Goal: Information Seeking & Learning: Learn about a topic

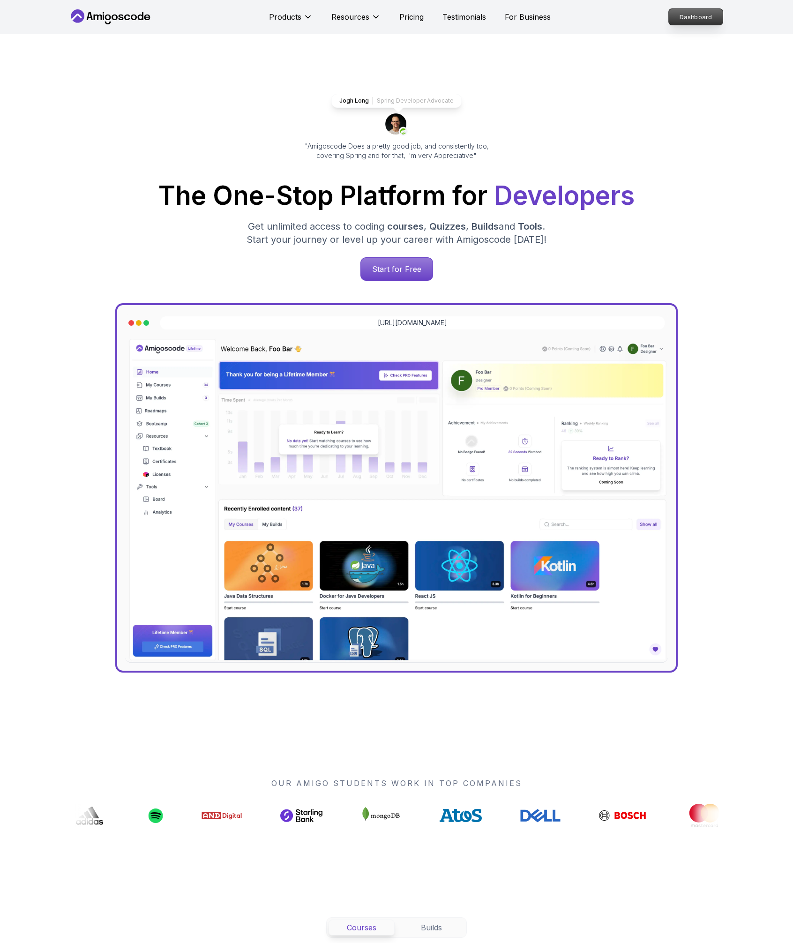
click at [683, 15] on p "Dashboard" at bounding box center [696, 17] width 54 height 16
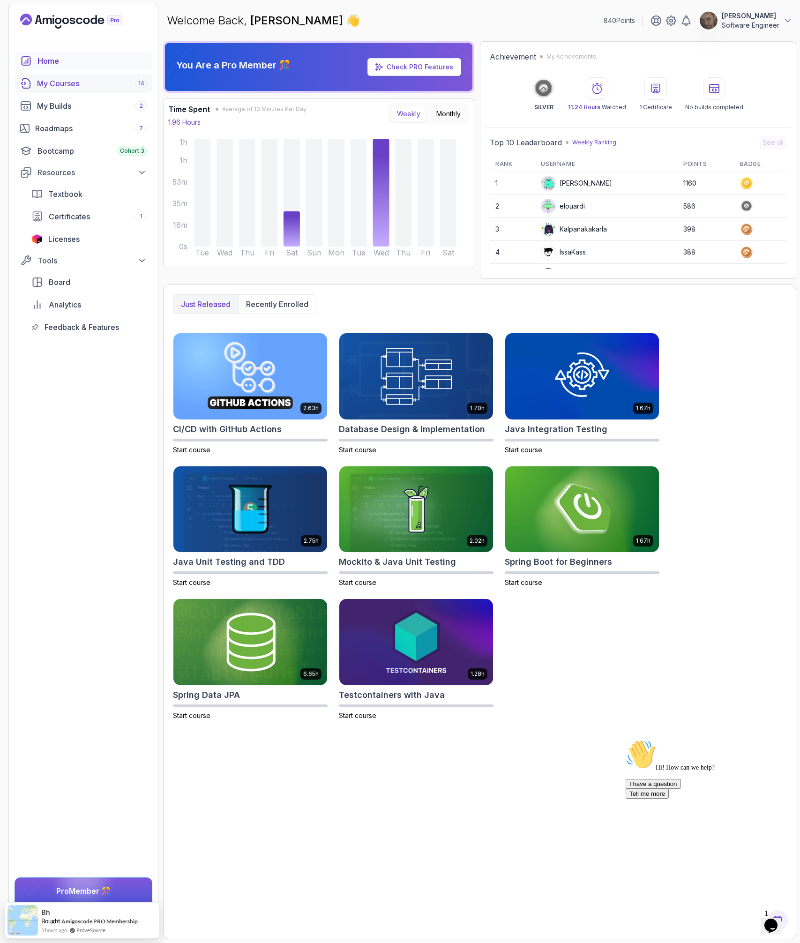
click at [68, 85] on div "My Courses 14" at bounding box center [92, 83] width 110 height 11
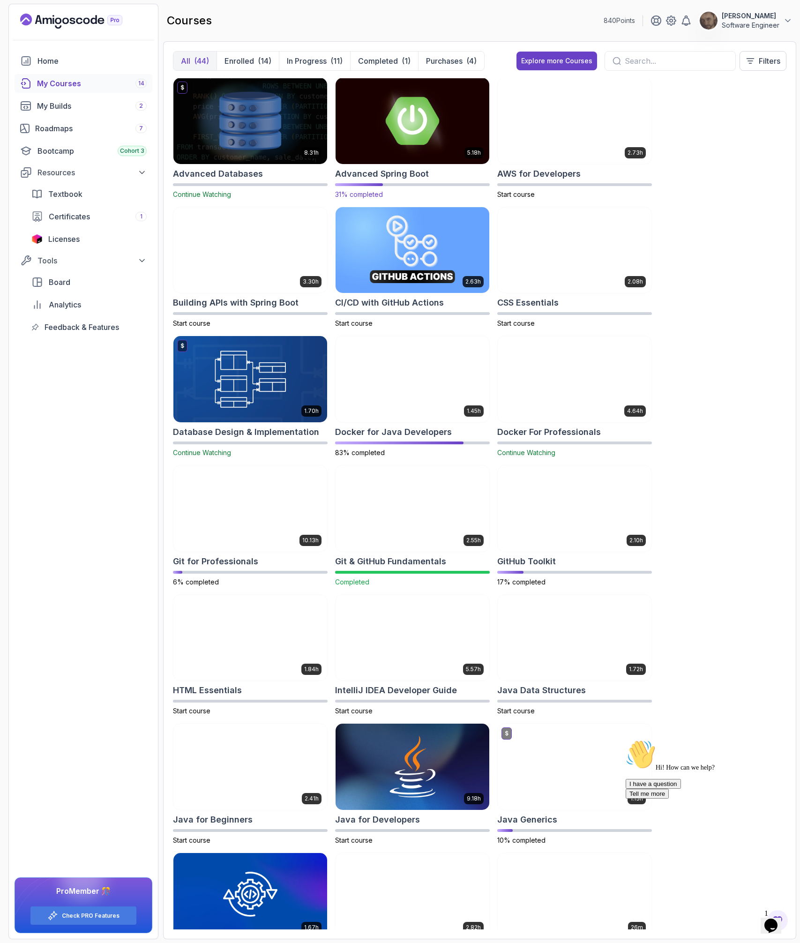
scroll to position [1, 0]
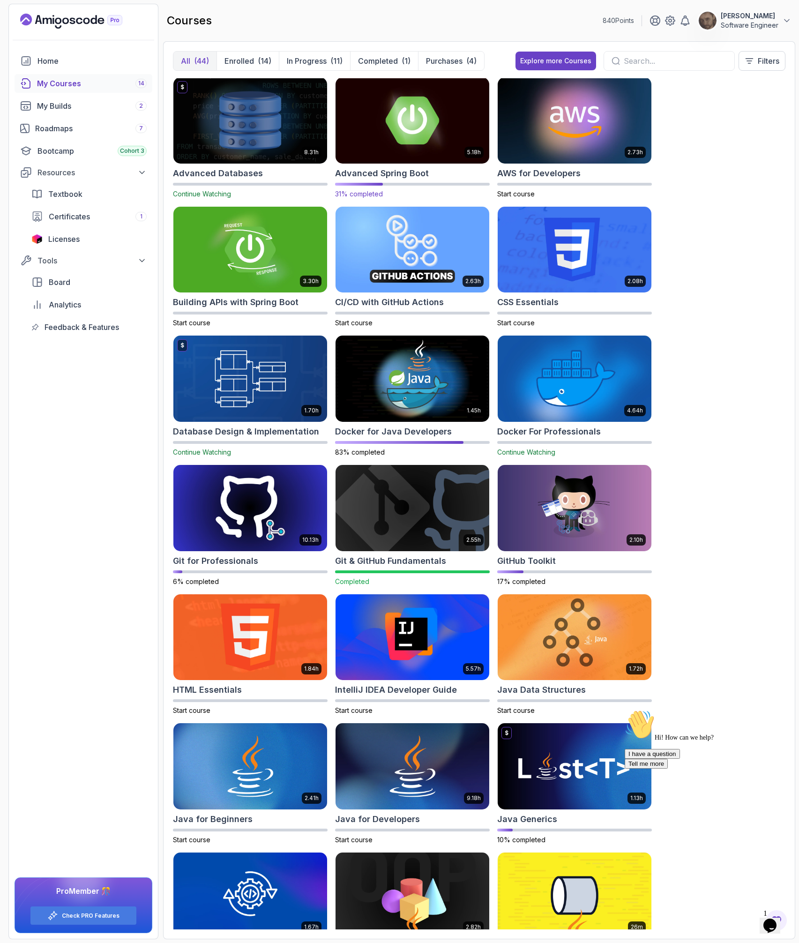
click at [427, 151] on img at bounding box center [412, 120] width 161 height 90
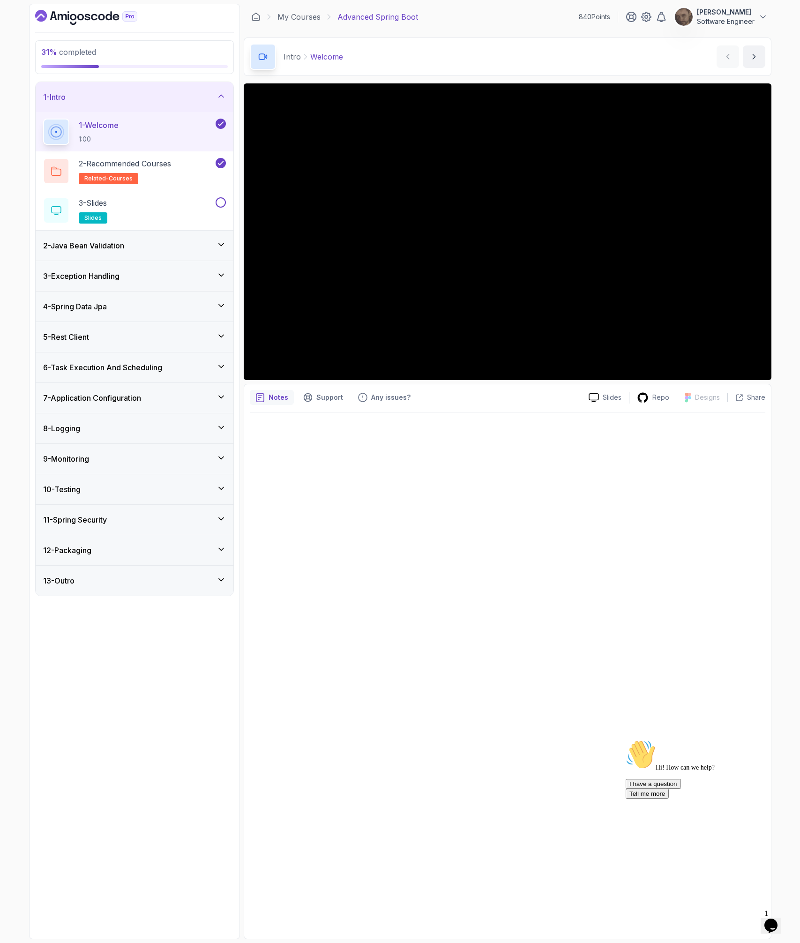
click at [136, 457] on div "9 - Monitoring" at bounding box center [134, 458] width 183 height 11
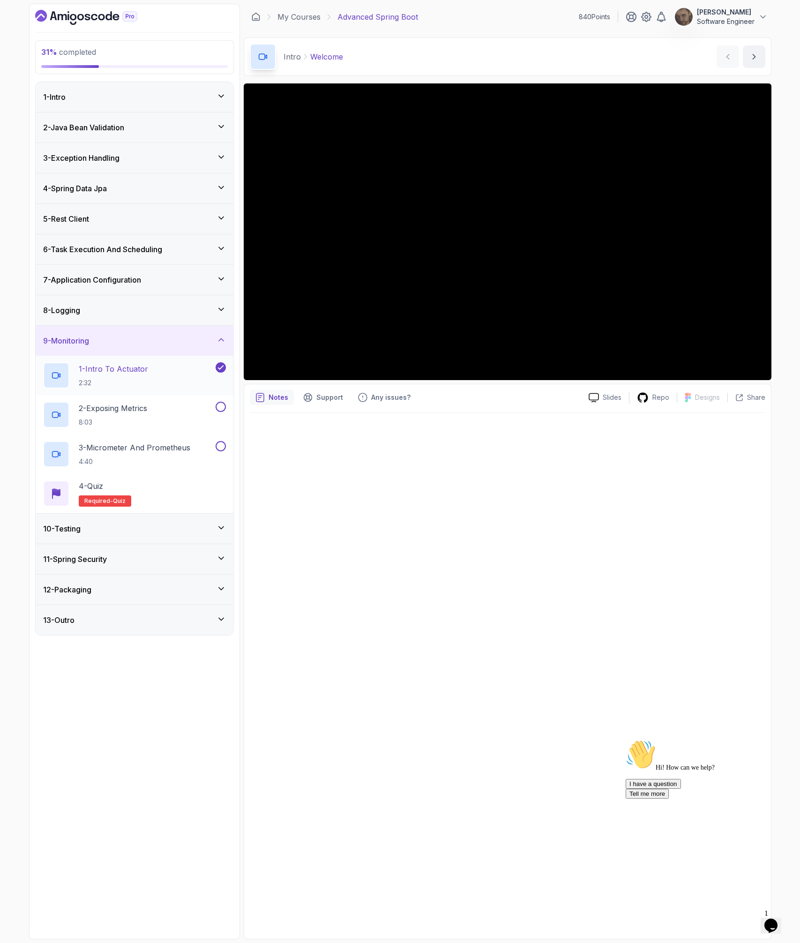
click at [174, 376] on div "1 - Intro To Actuator 2:32" at bounding box center [128, 375] width 171 height 26
click at [137, 307] on div "8 - Logging" at bounding box center [134, 310] width 183 height 11
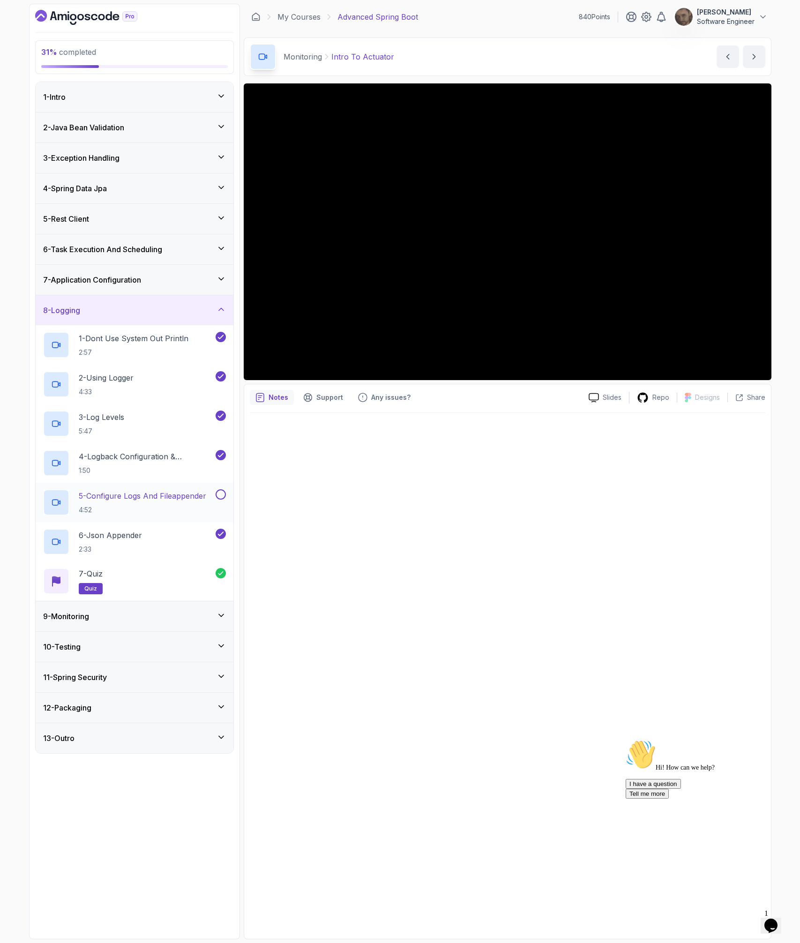
click at [132, 499] on p "5 - Configure Logs And Fileappender" at bounding box center [143, 495] width 128 height 11
click at [174, 620] on div "9 - Monitoring" at bounding box center [134, 616] width 183 height 11
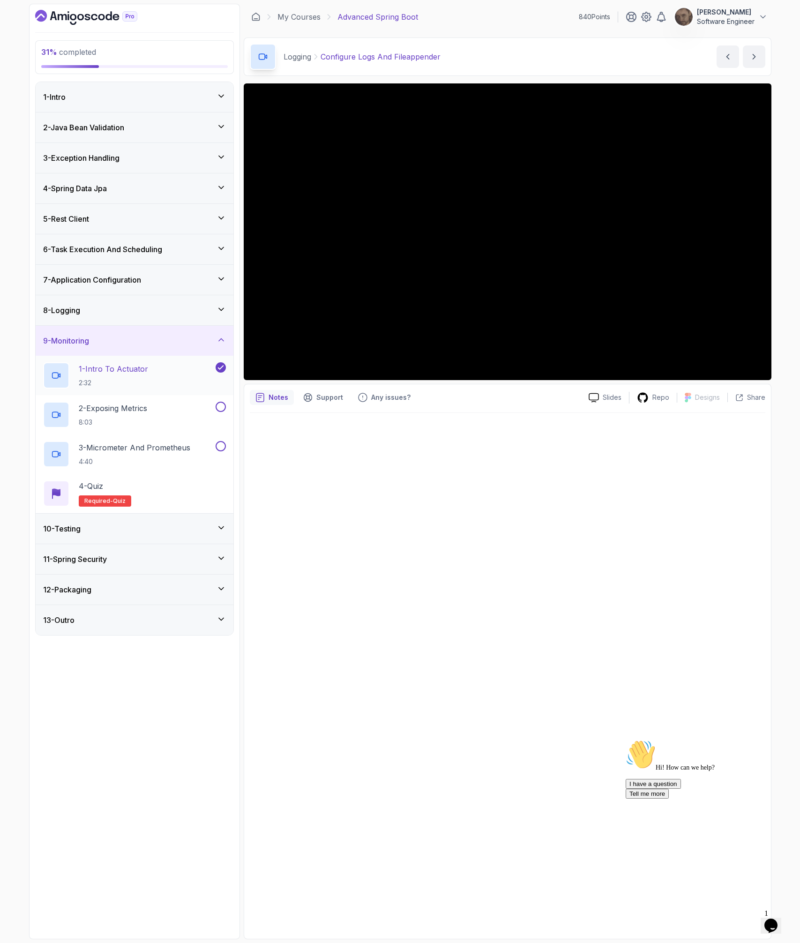
click at [159, 371] on div "1 - Intro To Actuator 2:32" at bounding box center [128, 375] width 171 height 26
click at [154, 419] on div "2 - Exposing Metrics 8:03" at bounding box center [128, 415] width 171 height 26
click at [146, 433] on div "2 - Exposing Metrics 8:03" at bounding box center [135, 414] width 198 height 39
click at [142, 453] on h2 "3 - Micrometer And Prometheus 4:40" at bounding box center [135, 454] width 112 height 24
click at [177, 412] on div "2 - Exposing Metrics 8:03" at bounding box center [128, 415] width 171 height 26
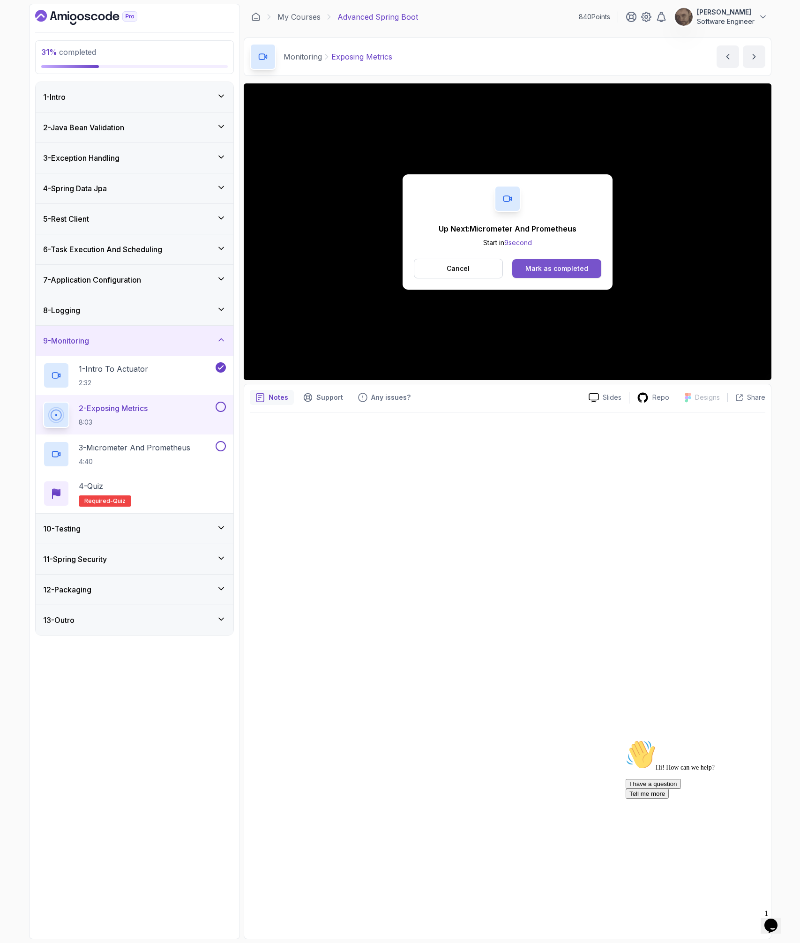
click at [570, 271] on div "Mark as completed" at bounding box center [557, 268] width 63 height 9
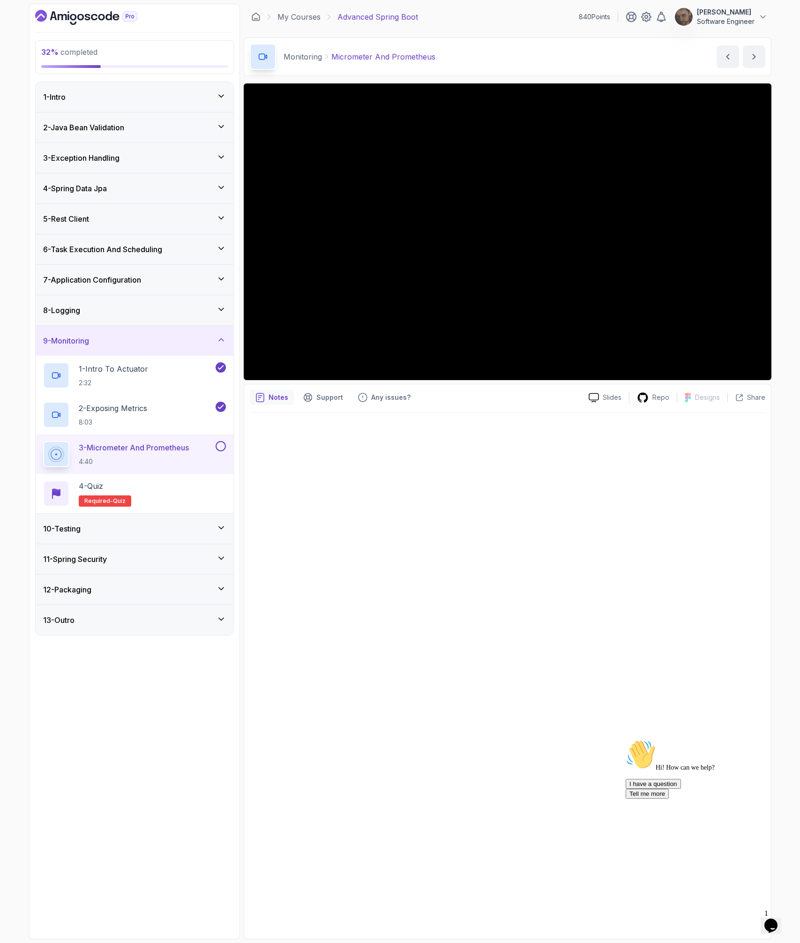
click at [778, 921] on icon "$i18n('chat', 'chat_widget')" at bounding box center [771, 926] width 13 height 14
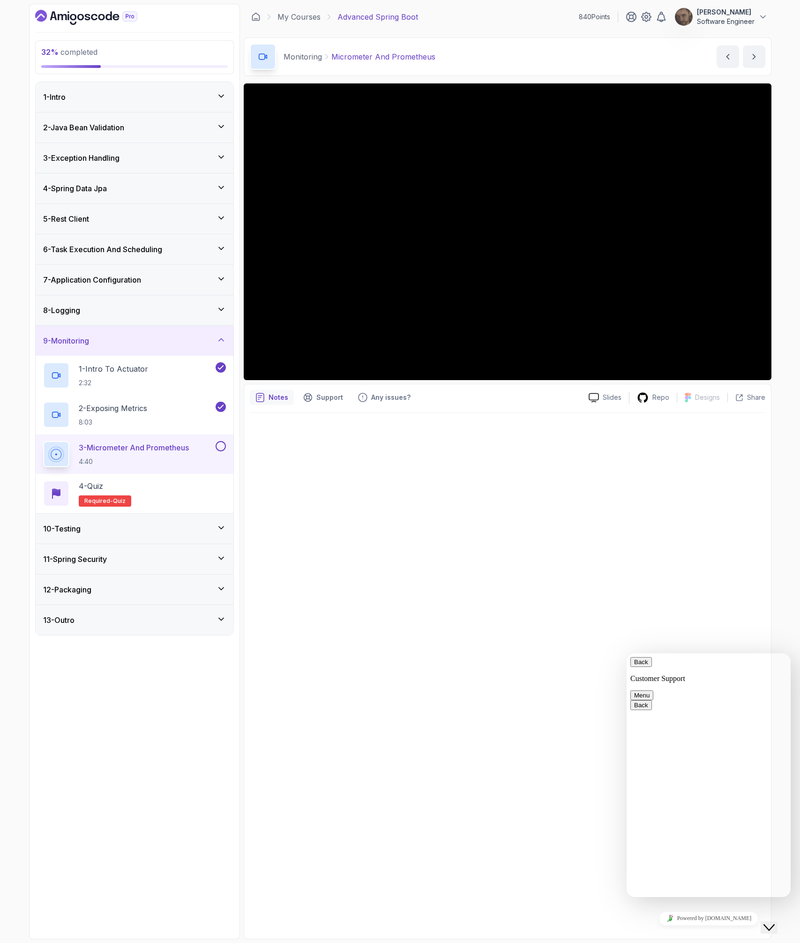
click at [774, 922] on icon "Close Chat This icon closes the chat window." at bounding box center [769, 927] width 11 height 11
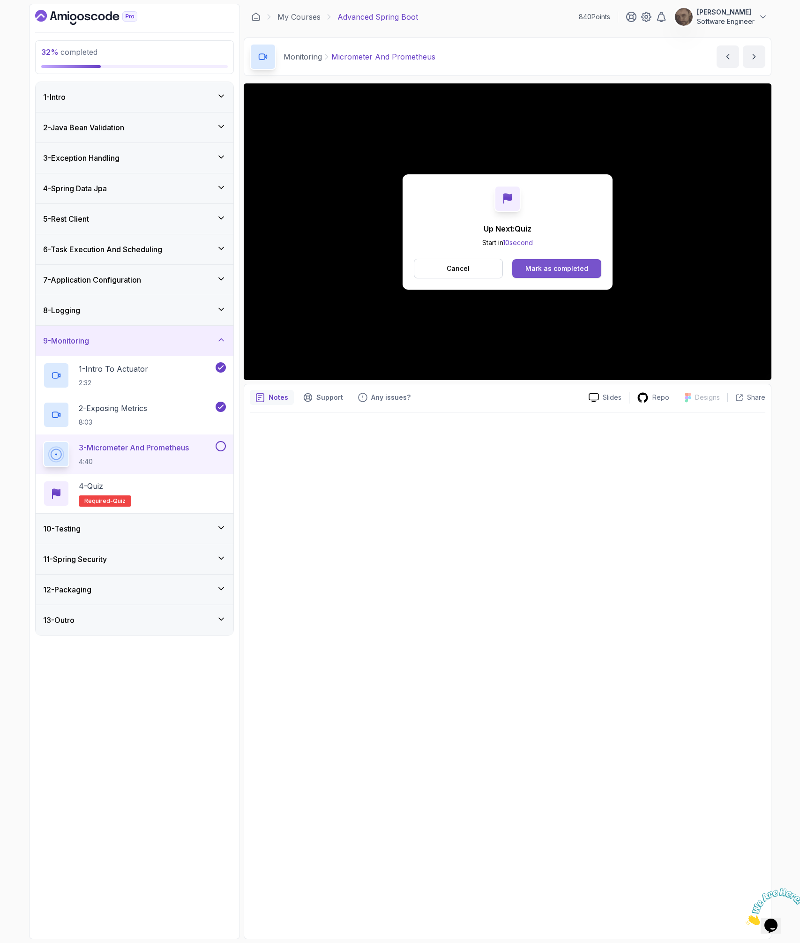
click at [551, 268] on div "Mark as completed" at bounding box center [557, 268] width 63 height 9
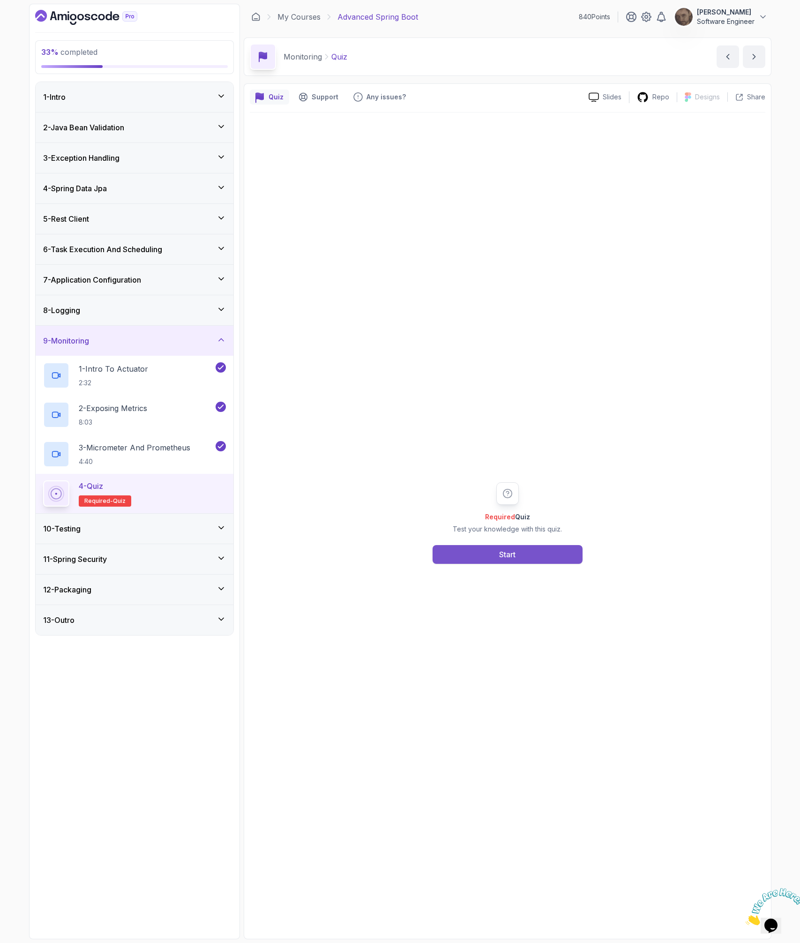
click at [522, 555] on button "Start" at bounding box center [508, 554] width 150 height 19
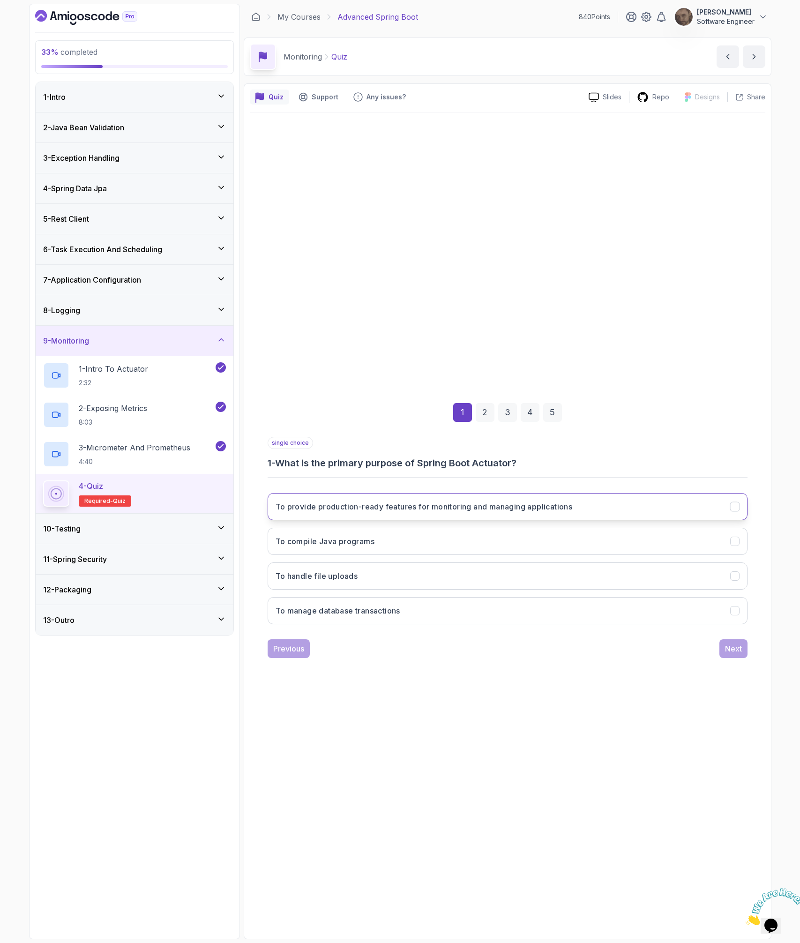
click at [443, 508] on h3 "To provide production-ready features for monitoring and managing applications" at bounding box center [424, 506] width 297 height 11
click at [736, 647] on div "Next" at bounding box center [733, 648] width 17 height 11
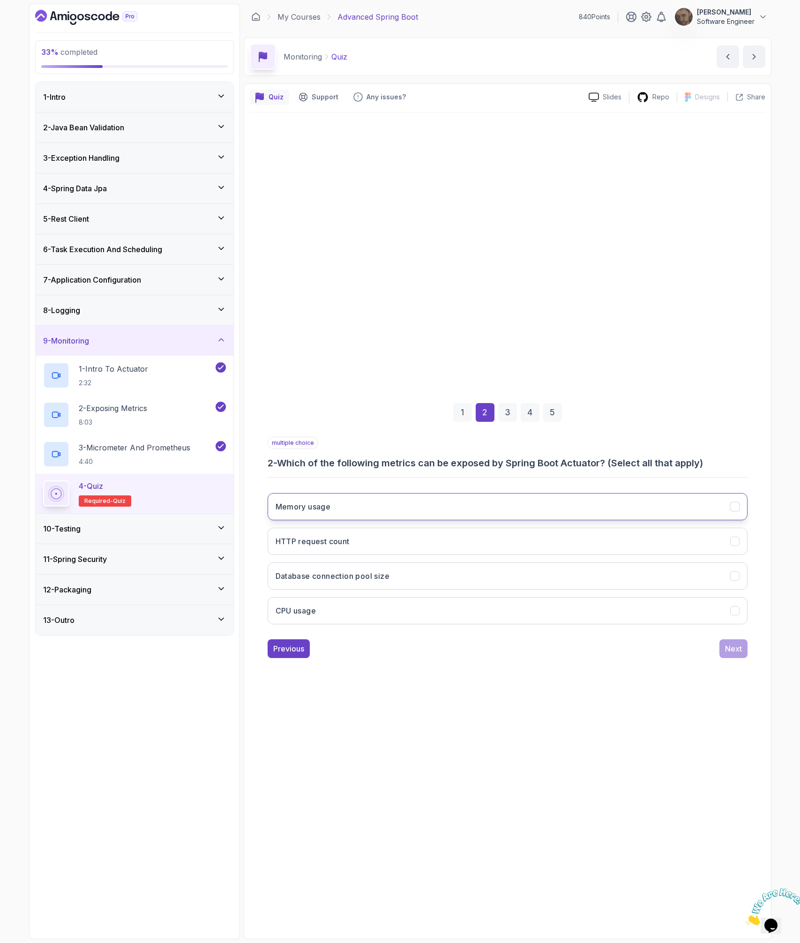
click at [473, 505] on button "Memory usage" at bounding box center [508, 506] width 480 height 27
click at [446, 544] on button "HTTP request count" at bounding box center [508, 541] width 480 height 27
click at [434, 567] on button "Database connection pool size" at bounding box center [508, 576] width 480 height 27
click at [500, 606] on button "CPU usage" at bounding box center [508, 610] width 480 height 27
click at [733, 645] on div "Next" at bounding box center [733, 648] width 17 height 11
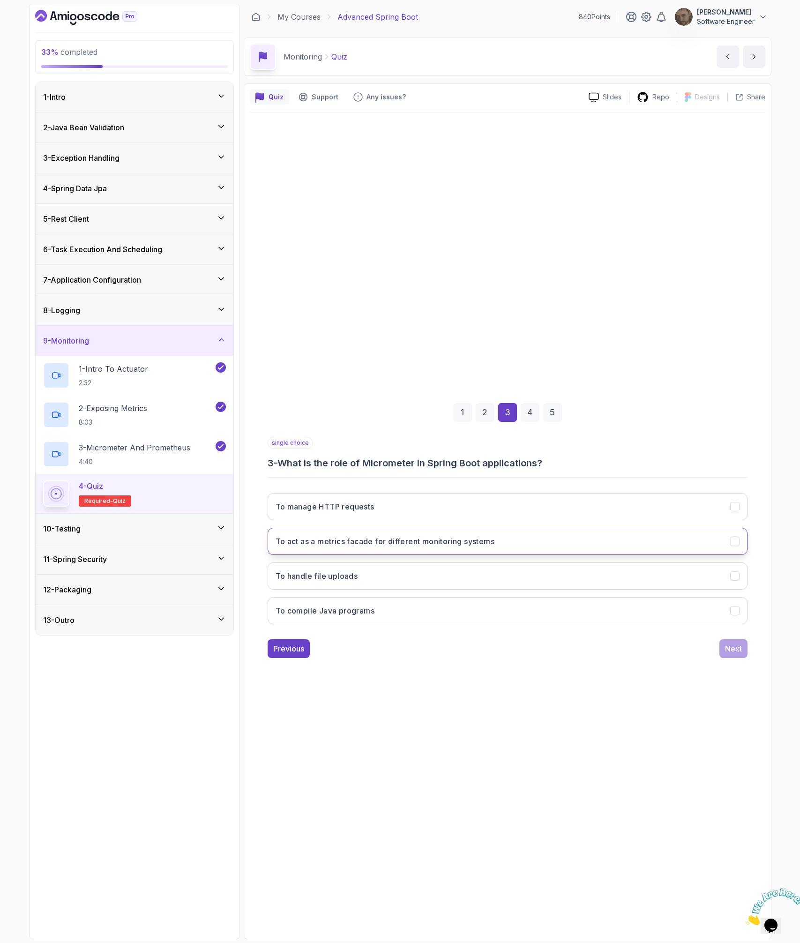
click at [413, 545] on h3 "To act as a metrics facade for different monitoring systems" at bounding box center [385, 541] width 219 height 11
click at [744, 649] on button "Next" at bounding box center [734, 648] width 28 height 19
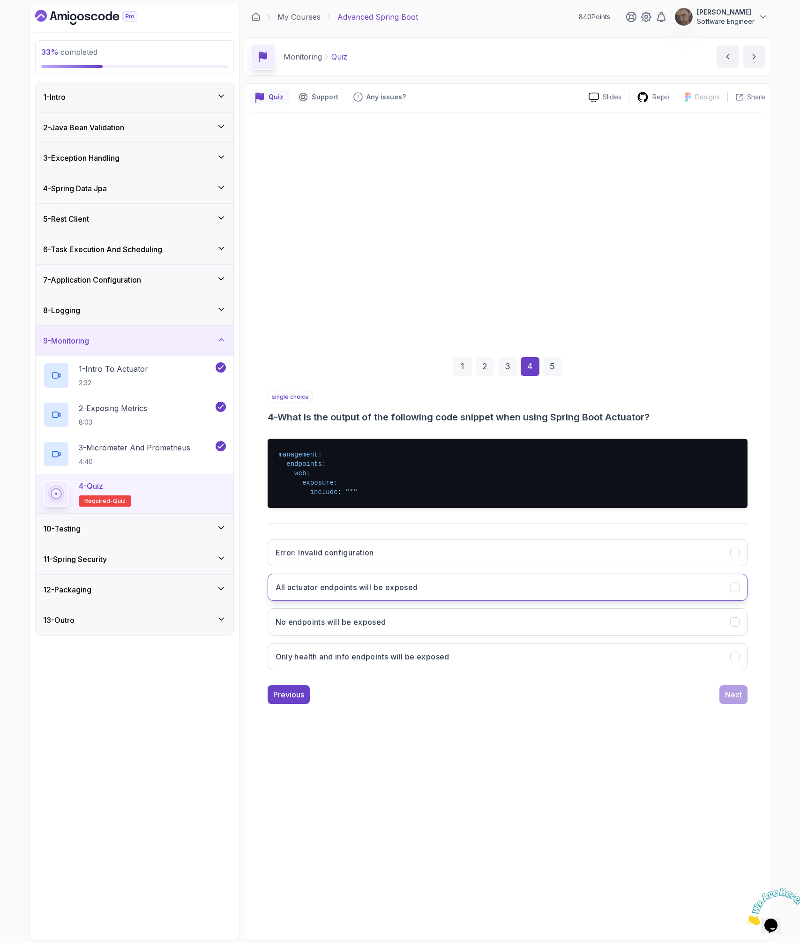
click at [456, 589] on button "All actuator endpoints will be exposed" at bounding box center [508, 587] width 480 height 27
click at [739, 694] on div "Next" at bounding box center [733, 694] width 17 height 11
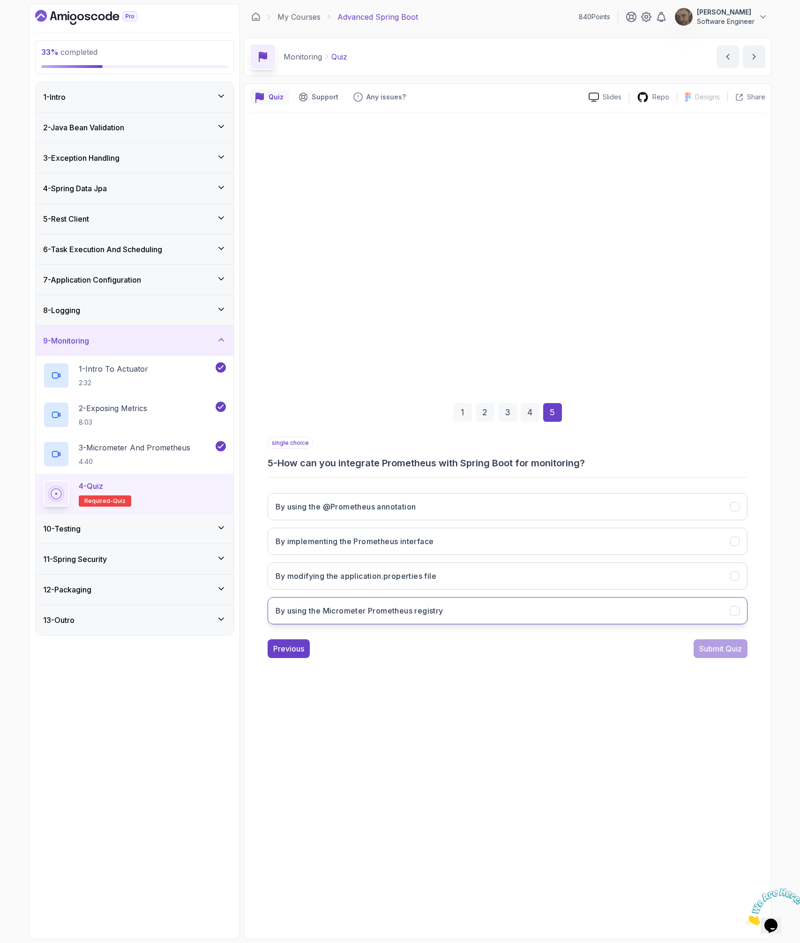
click at [437, 602] on button "By using the Micrometer Prometheus registry" at bounding box center [508, 610] width 480 height 27
click at [718, 648] on div "Submit Quiz" at bounding box center [720, 648] width 43 height 11
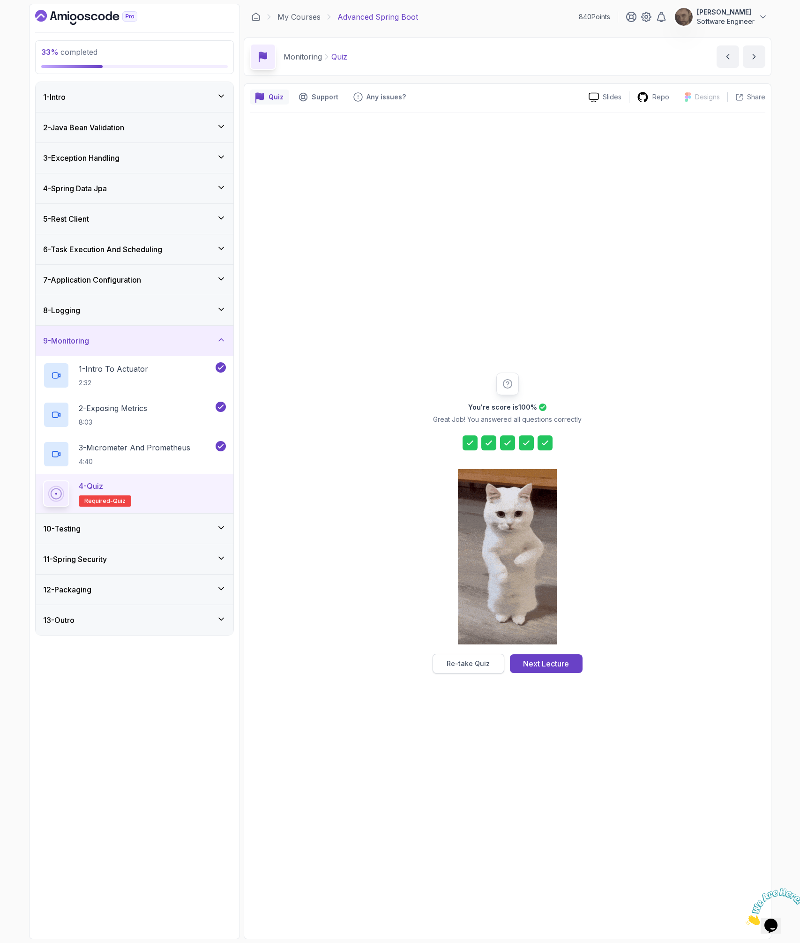
click at [470, 661] on div "Re-take Quiz" at bounding box center [468, 663] width 43 height 9
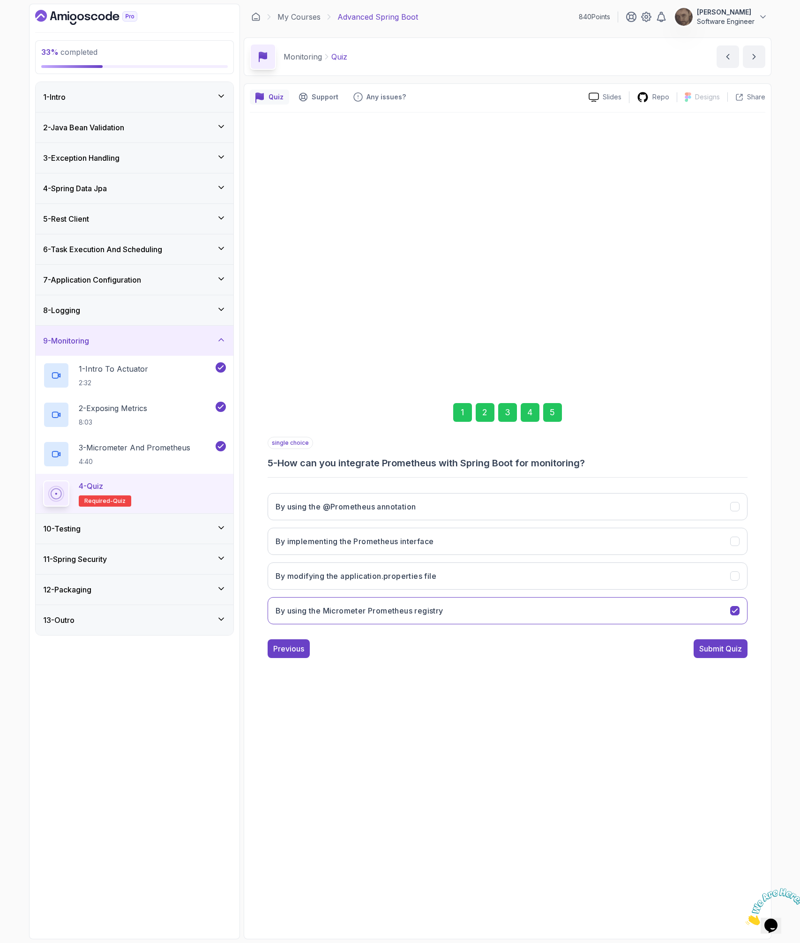
click at [558, 412] on div "5" at bounding box center [552, 412] width 19 height 19
click at [728, 643] on div "Submit Quiz" at bounding box center [720, 648] width 43 height 11
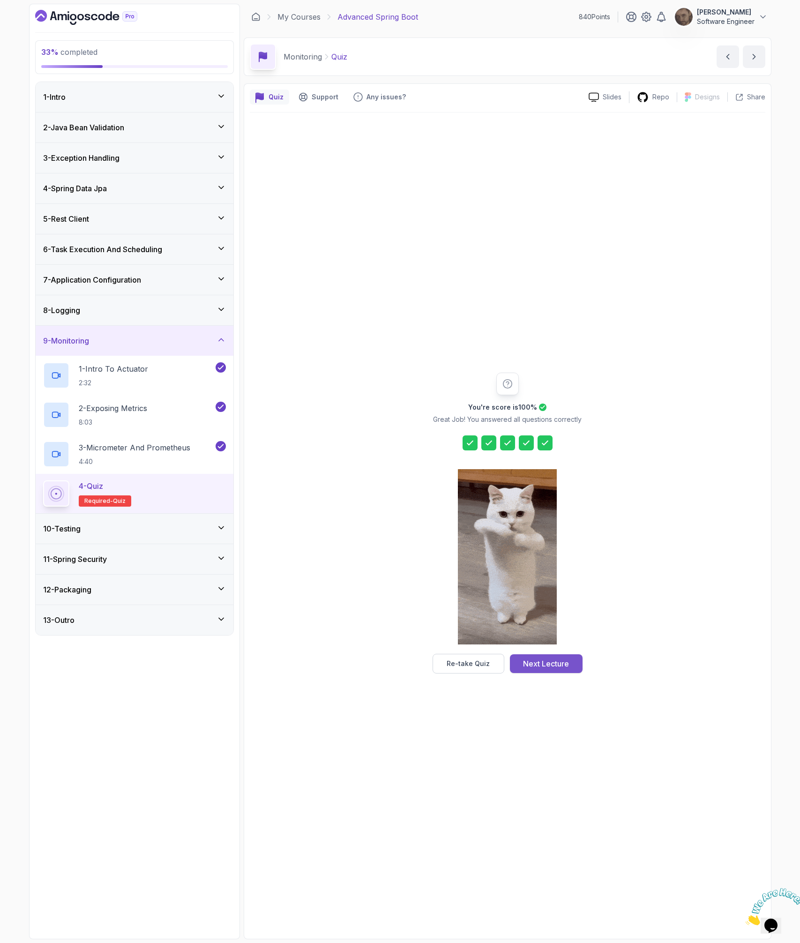
click at [539, 664] on div "Next Lecture" at bounding box center [546, 663] width 46 height 11
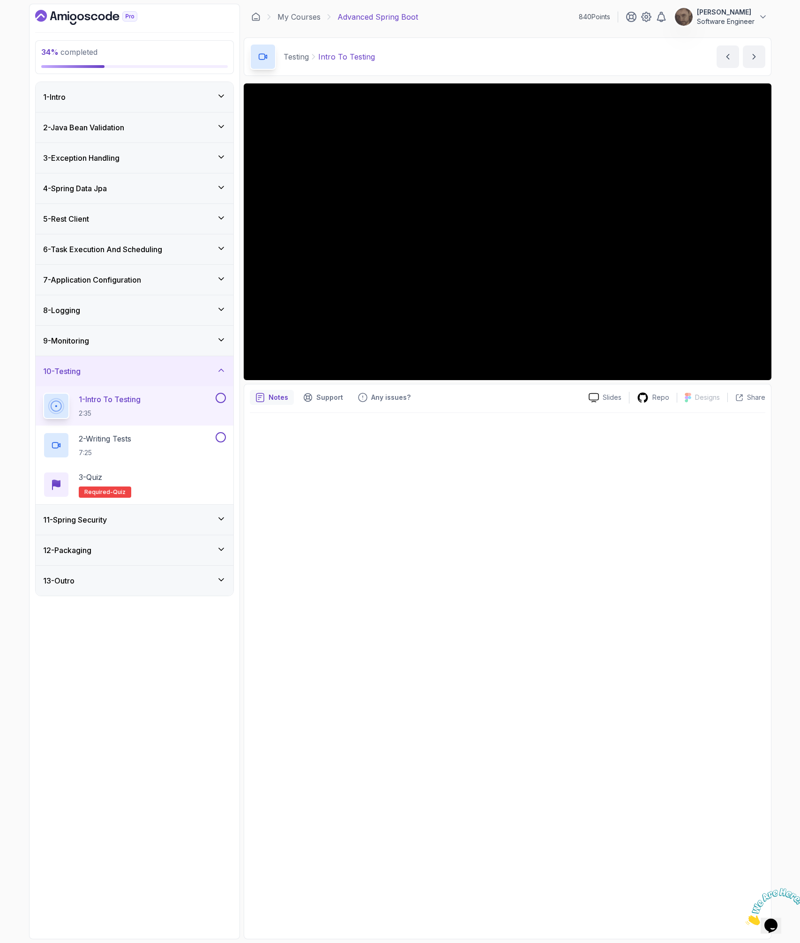
click at [221, 398] on button at bounding box center [221, 398] width 10 height 10
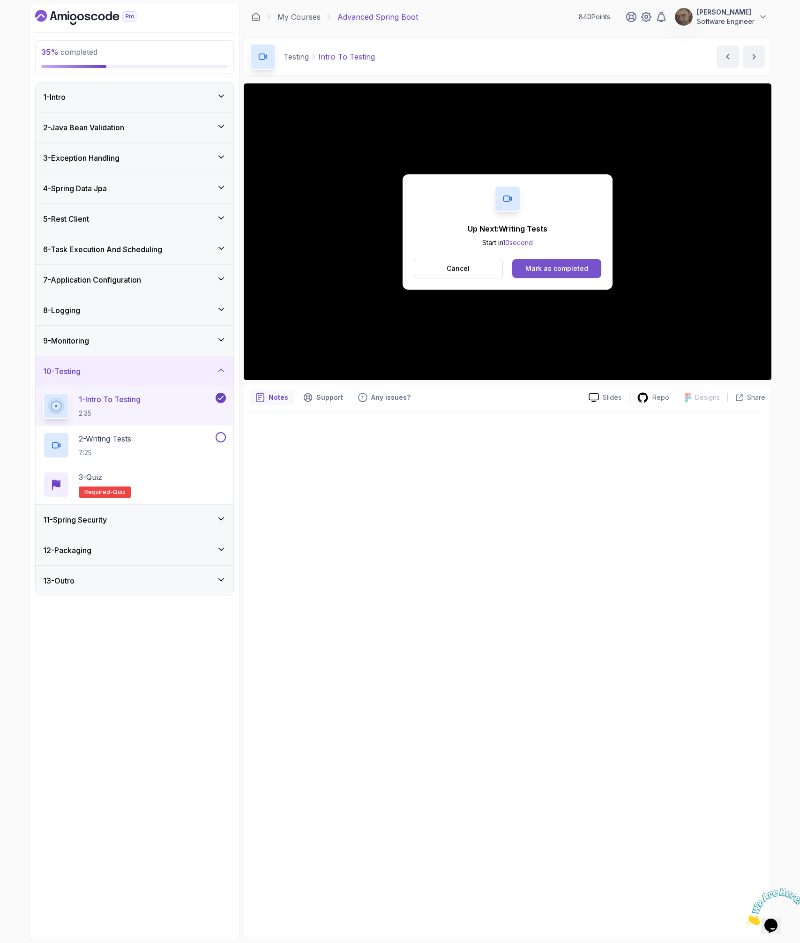
click at [534, 269] on div "Mark as completed" at bounding box center [557, 268] width 63 height 9
